Goal: Task Accomplishment & Management: Use online tool/utility

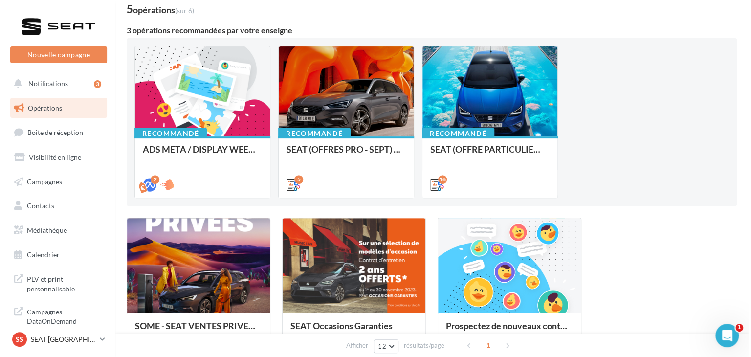
scroll to position [65, 0]
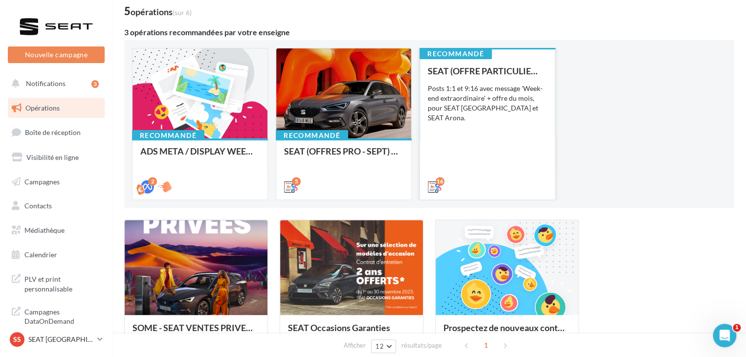
click at [494, 157] on div "SEAT (OFFRE PARTICULIER - SEPT) - SOCIAL MEDIA Posts 1:1 et 9:16 avec message '…" at bounding box center [487, 128] width 119 height 125
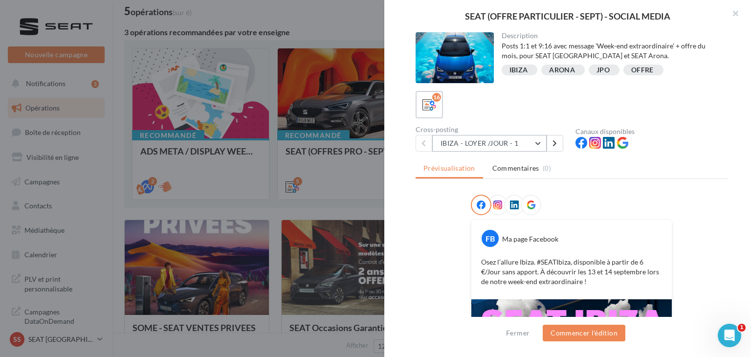
click at [505, 136] on button "IBIZA - LOYER /JOUR - 1" at bounding box center [489, 143] width 114 height 17
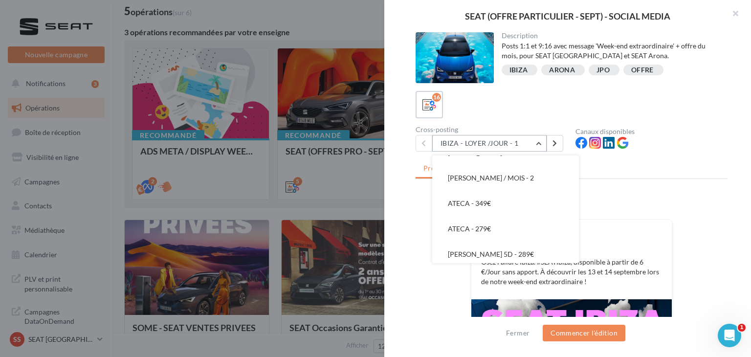
scroll to position [262, 0]
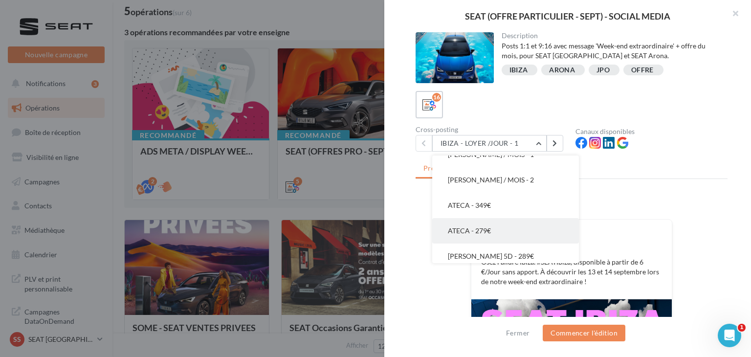
click at [515, 226] on button "ATECA - 279€" at bounding box center [505, 230] width 147 height 25
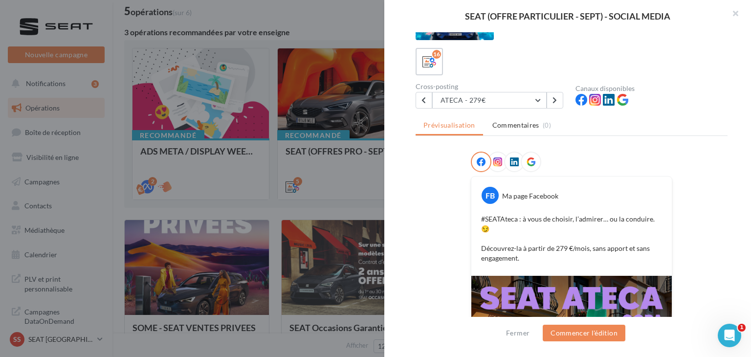
scroll to position [19, 0]
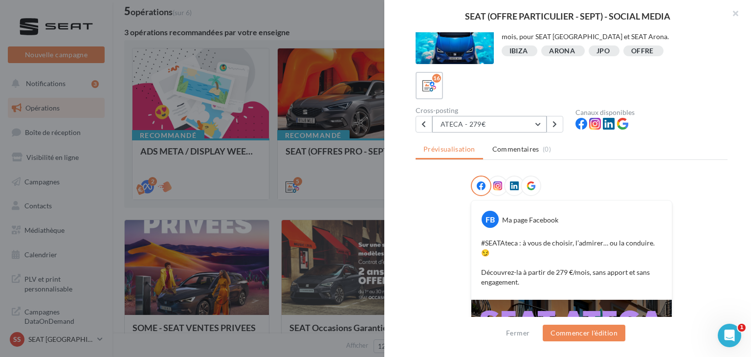
click at [500, 121] on button "ATECA - 279€" at bounding box center [489, 124] width 114 height 17
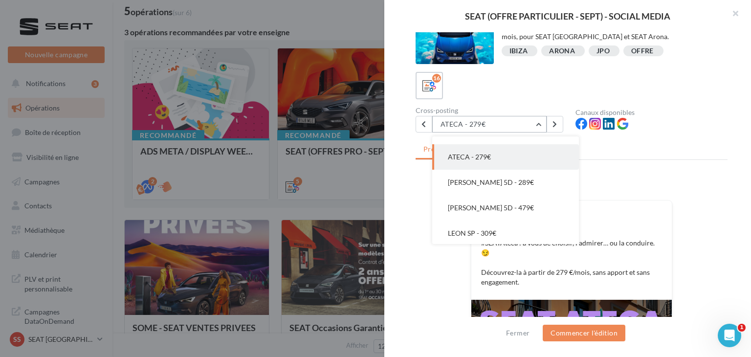
scroll to position [319, 0]
click at [525, 190] on button "[PERSON_NAME] 5D - 289€" at bounding box center [505, 180] width 147 height 25
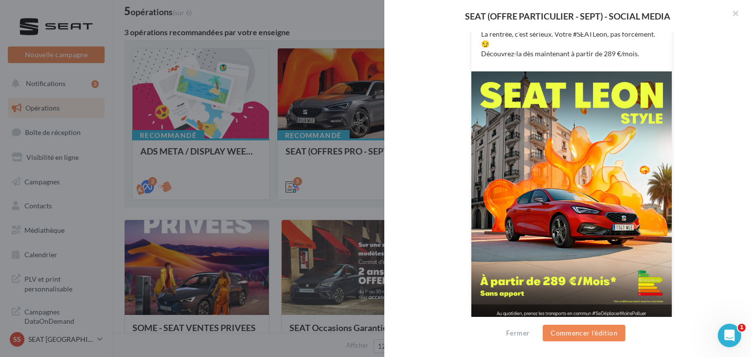
scroll to position [227, 0]
click at [522, 96] on img at bounding box center [571, 197] width 201 height 251
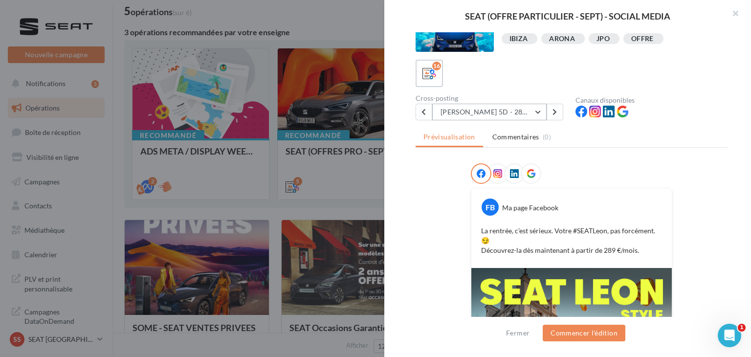
click at [505, 114] on button "[PERSON_NAME] 5D - 289€" at bounding box center [489, 112] width 114 height 17
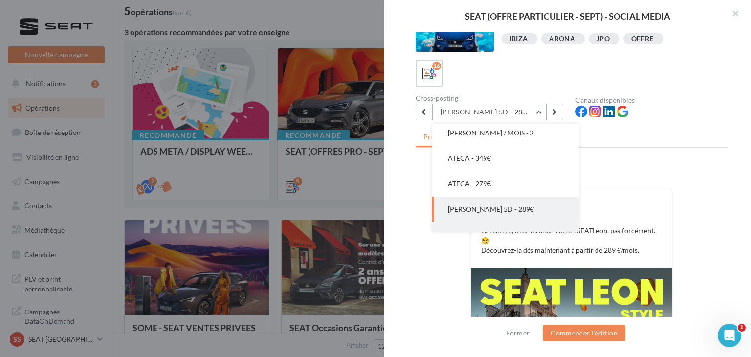
scroll to position [278, 0]
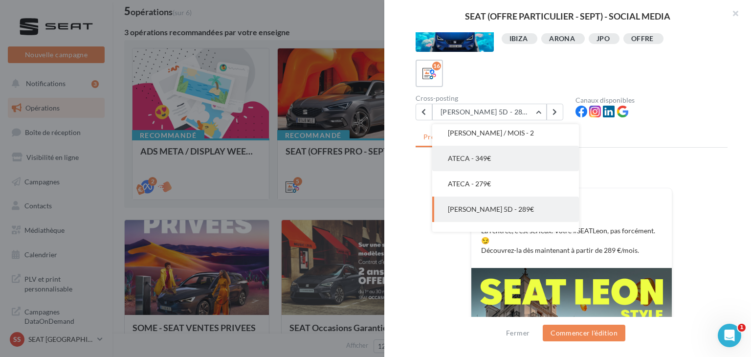
click at [523, 161] on button "ATECA - 349€" at bounding box center [505, 158] width 147 height 25
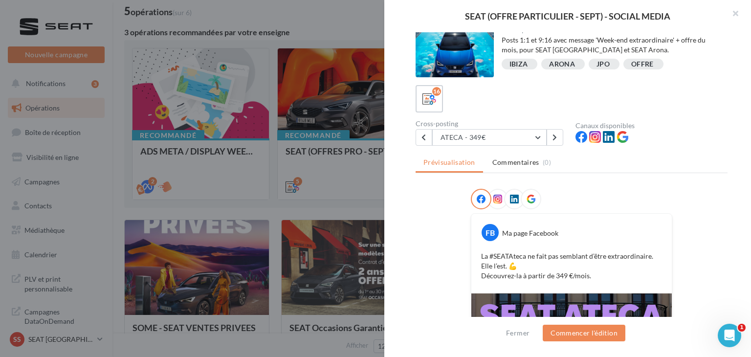
scroll to position [4, 0]
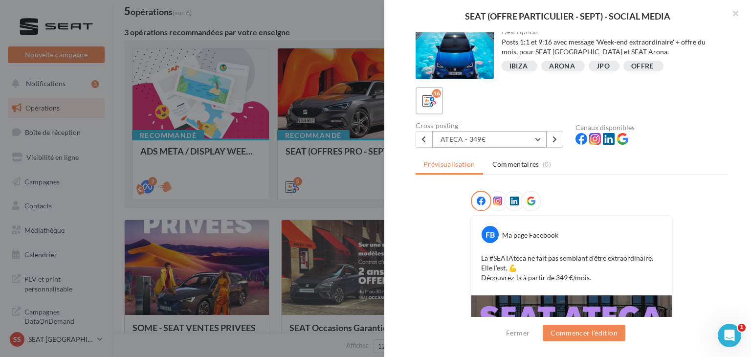
click at [513, 139] on button "ATECA - 349€" at bounding box center [489, 139] width 114 height 17
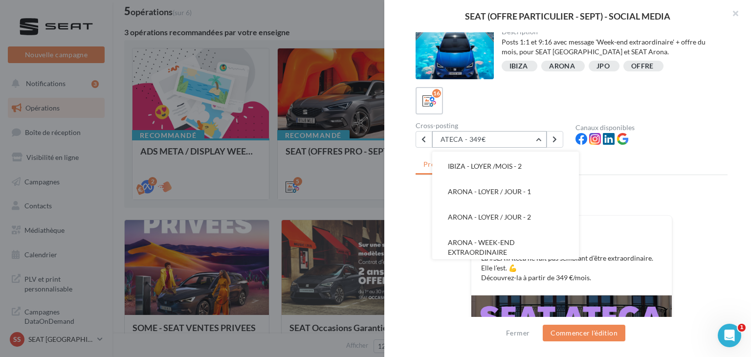
scroll to position [133, 0]
click at [517, 194] on span "ARONA - LOYER / JOUR - 1" at bounding box center [489, 193] width 83 height 8
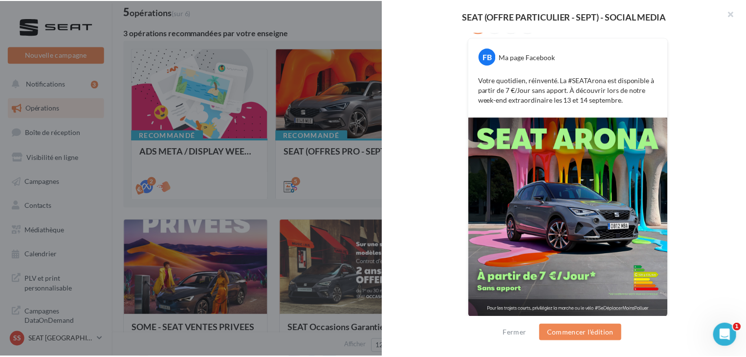
scroll to position [186, 0]
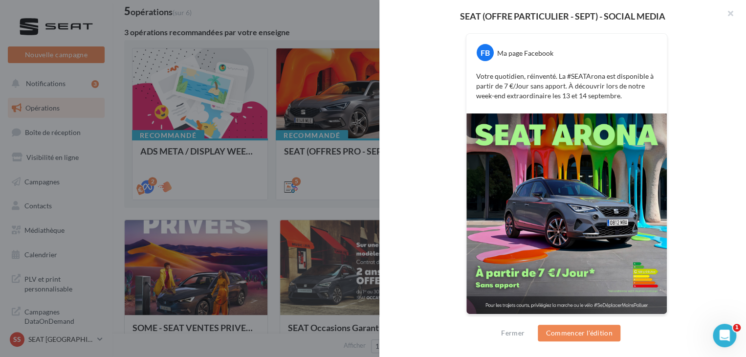
click at [320, 33] on div at bounding box center [373, 178] width 746 height 357
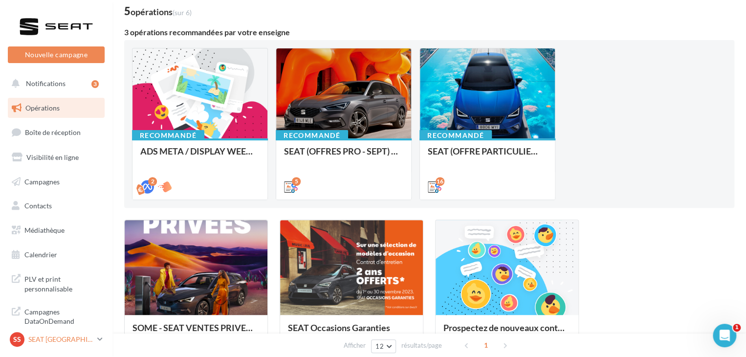
click at [90, 341] on p "SEAT [GEOGRAPHIC_DATA]" at bounding box center [60, 340] width 65 height 10
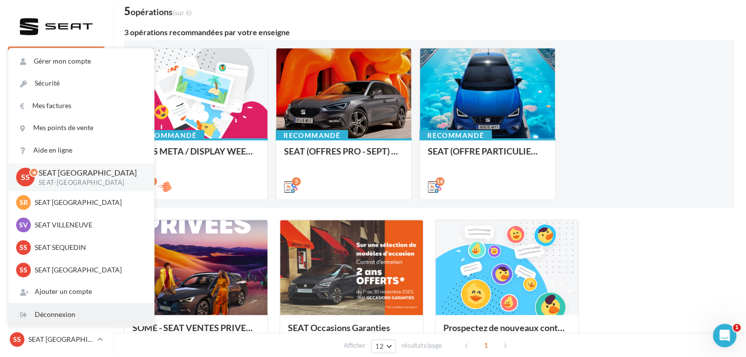
click at [63, 320] on div "Déconnexion" at bounding box center [81, 315] width 146 height 22
